Goal: Task Accomplishment & Management: Manage account settings

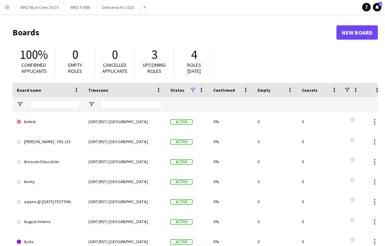
click at [4, 8] on app-icon "Menu" at bounding box center [7, 7] width 6 height 6
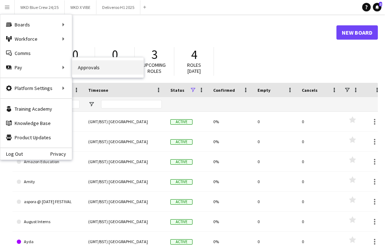
click at [95, 72] on link "Approvals" at bounding box center [107, 67] width 71 height 14
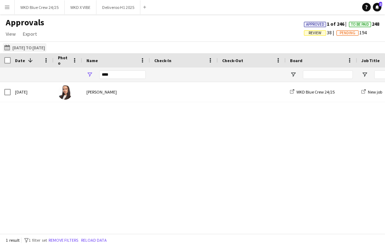
click at [38, 50] on button "[DATE] to [DATE] [DATE] to [DATE]" at bounding box center [25, 47] width 44 height 9
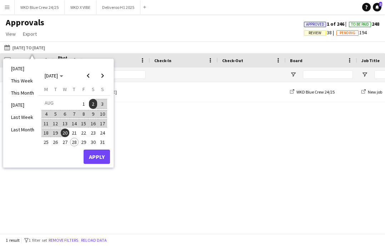
click at [64, 134] on span "20" at bounding box center [65, 133] width 9 height 9
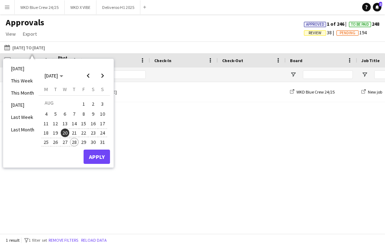
click at [76, 143] on span "28" at bounding box center [74, 142] width 9 height 9
click at [93, 163] on button "Apply" at bounding box center [97, 157] width 26 height 14
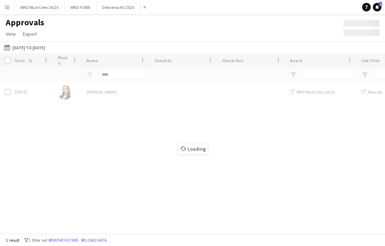
click at [118, 79] on div "Loading" at bounding box center [192, 143] width 385 height 180
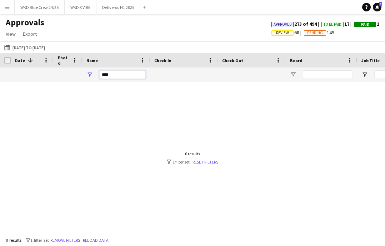
click at [118, 79] on input "****" at bounding box center [122, 74] width 46 height 9
type input "*"
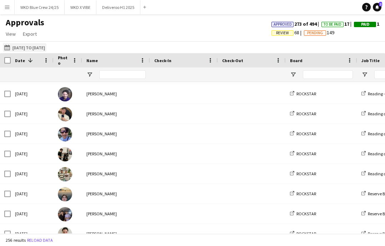
click at [36, 46] on button "[DATE] to [DATE] [DATE] to [DATE]" at bounding box center [25, 47] width 44 height 9
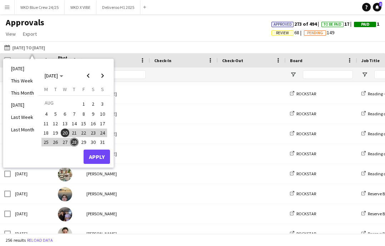
click at [80, 105] on span "1" at bounding box center [83, 104] width 9 height 10
click at [73, 144] on span "28" at bounding box center [74, 142] width 9 height 9
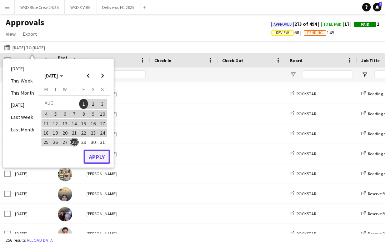
click at [106, 159] on button "Apply" at bounding box center [97, 157] width 26 height 14
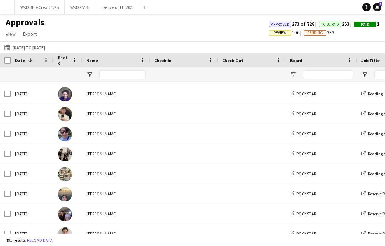
click at [12, 10] on button "Menu" at bounding box center [7, 7] width 14 height 14
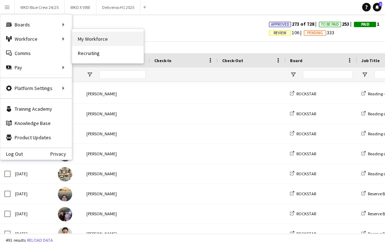
click at [83, 39] on link "My Workforce" at bounding box center [107, 39] width 71 height 14
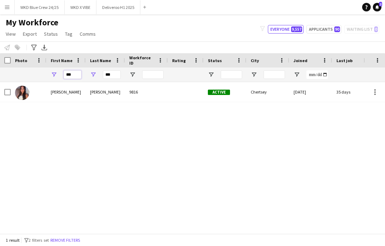
drag, startPoint x: 74, startPoint y: 75, endPoint x: 53, endPoint y: 73, distance: 20.9
click at [53, 73] on div "***" at bounding box center [65, 75] width 39 height 14
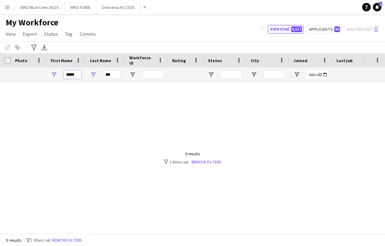
type input "*****"
drag, startPoint x: 113, startPoint y: 76, endPoint x: 85, endPoint y: 72, distance: 28.2
click at [85, 72] on div "***** ***" at bounding box center [387, 75] width 775 height 14
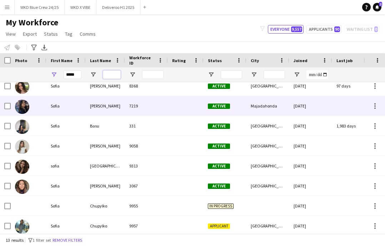
scroll to position [32, 0]
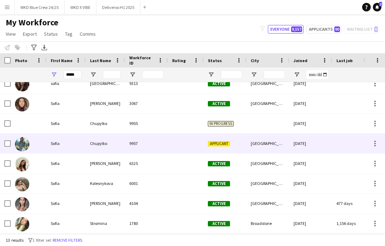
click at [108, 149] on div "Chupylko" at bounding box center [105, 144] width 39 height 20
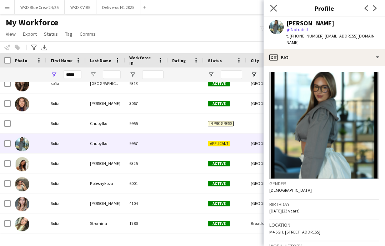
click at [272, 12] on app-icon "Close pop-in" at bounding box center [274, 8] width 10 height 10
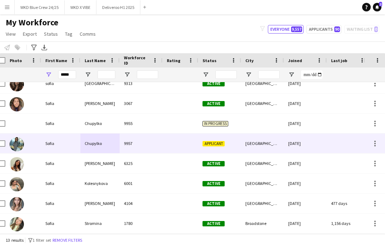
scroll to position [0, 5]
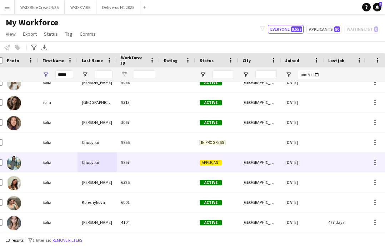
click at [253, 168] on div "[GEOGRAPHIC_DATA]" at bounding box center [259, 163] width 43 height 20
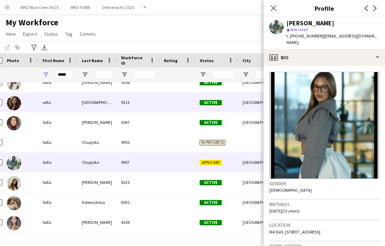
click at [164, 108] on div at bounding box center [178, 103] width 36 height 20
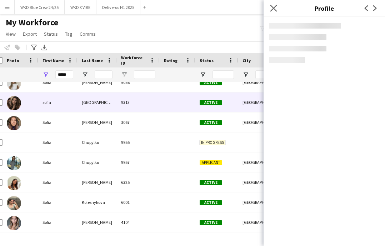
click at [278, 6] on app-icon "Close pop-in" at bounding box center [274, 8] width 10 height 10
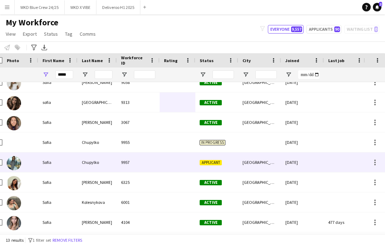
click at [177, 160] on div at bounding box center [178, 163] width 36 height 20
